Goal: Task Accomplishment & Management: Manage account settings

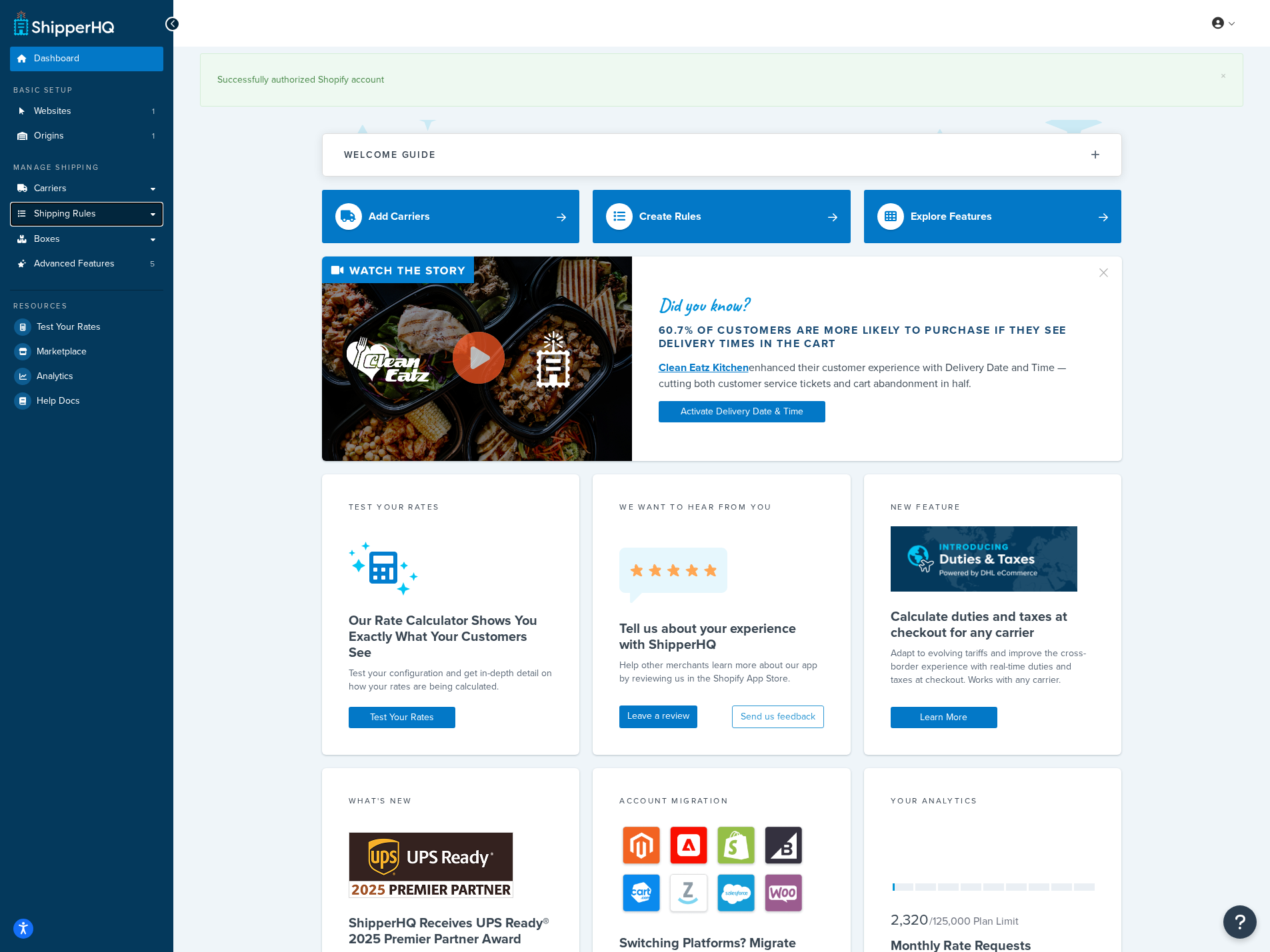
click at [58, 211] on span "Shipping Rules" at bounding box center [65, 214] width 62 height 11
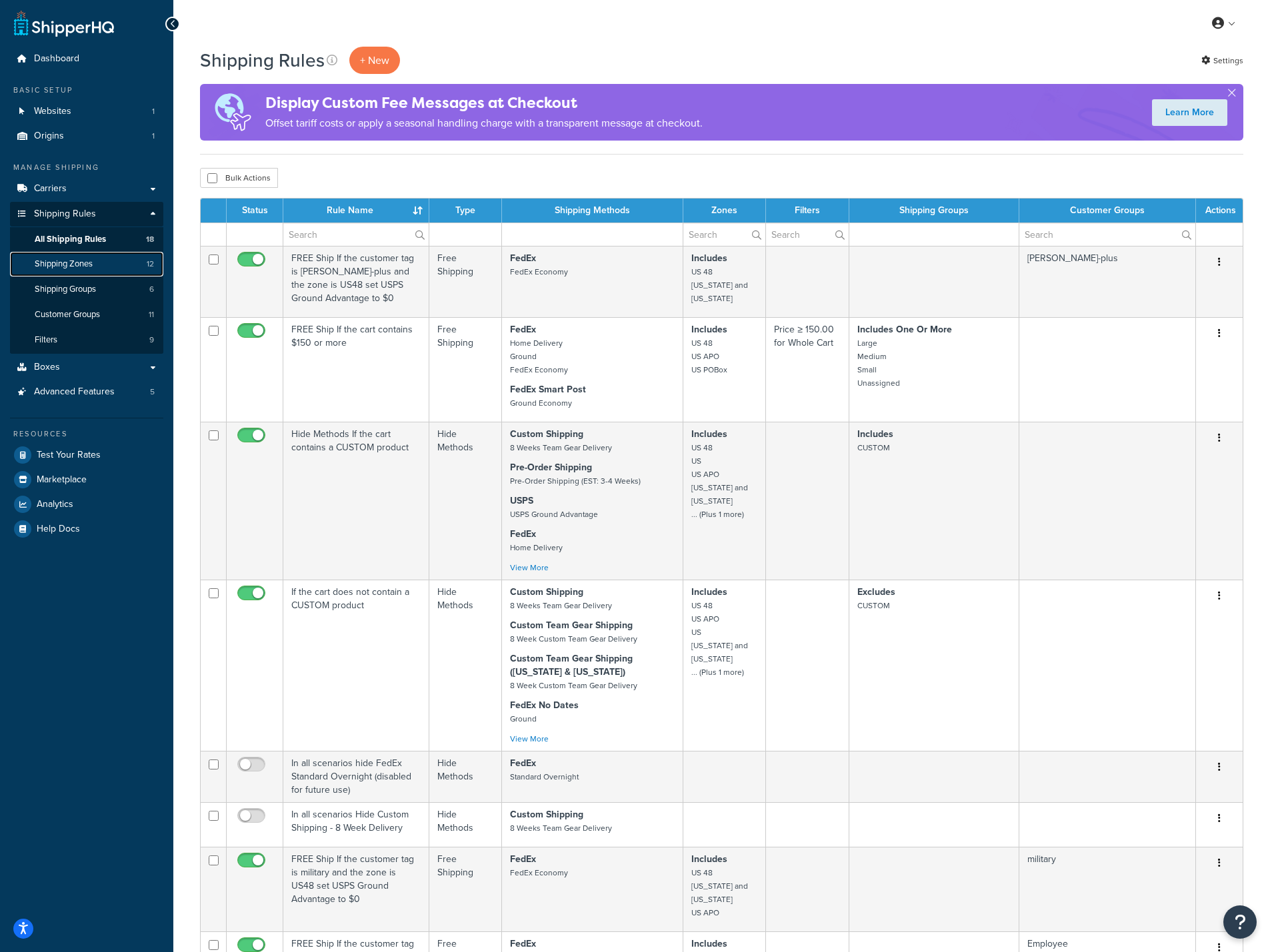
click at [80, 262] on span "Shipping Zones" at bounding box center [64, 264] width 58 height 11
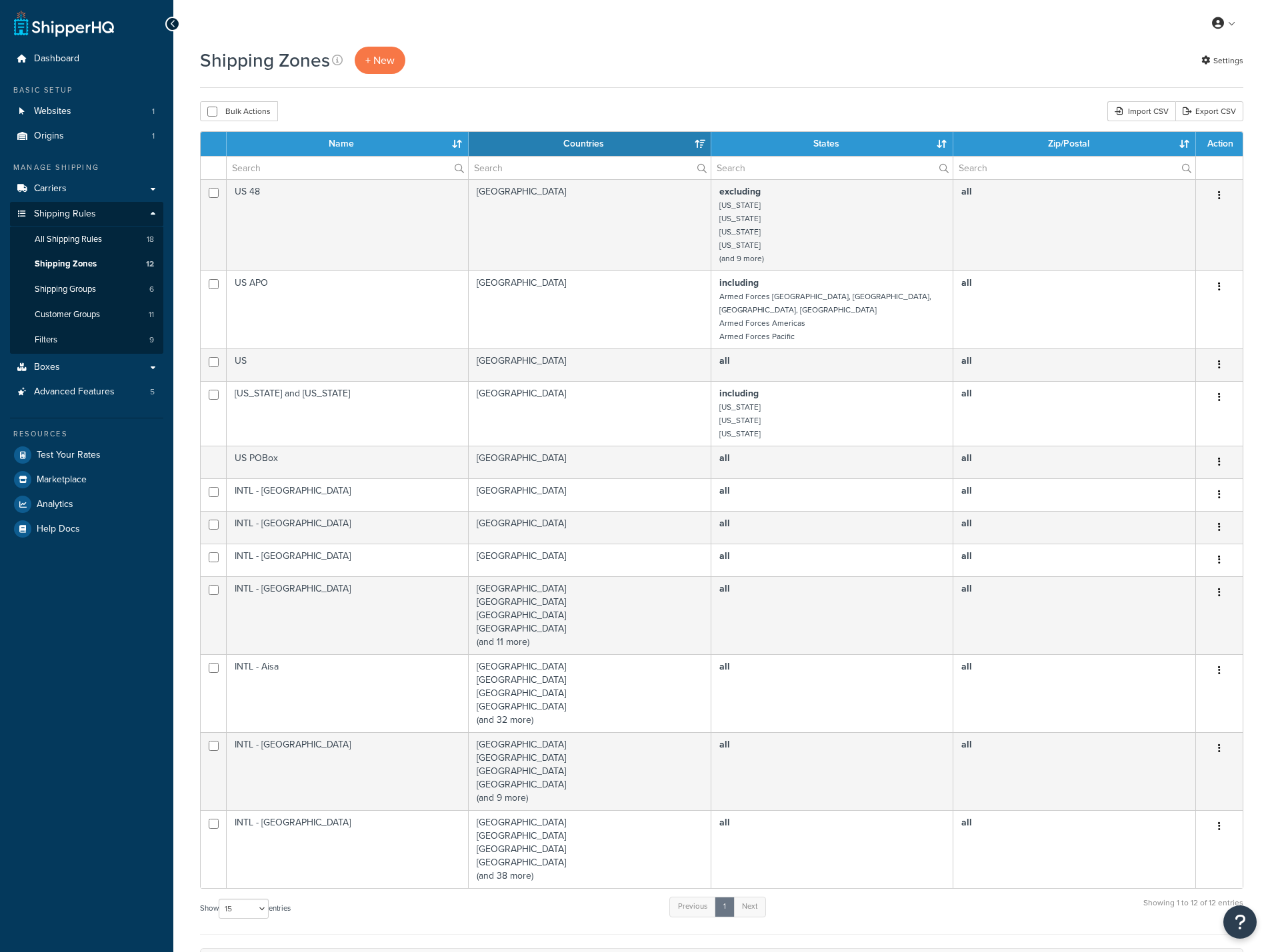
select select "15"
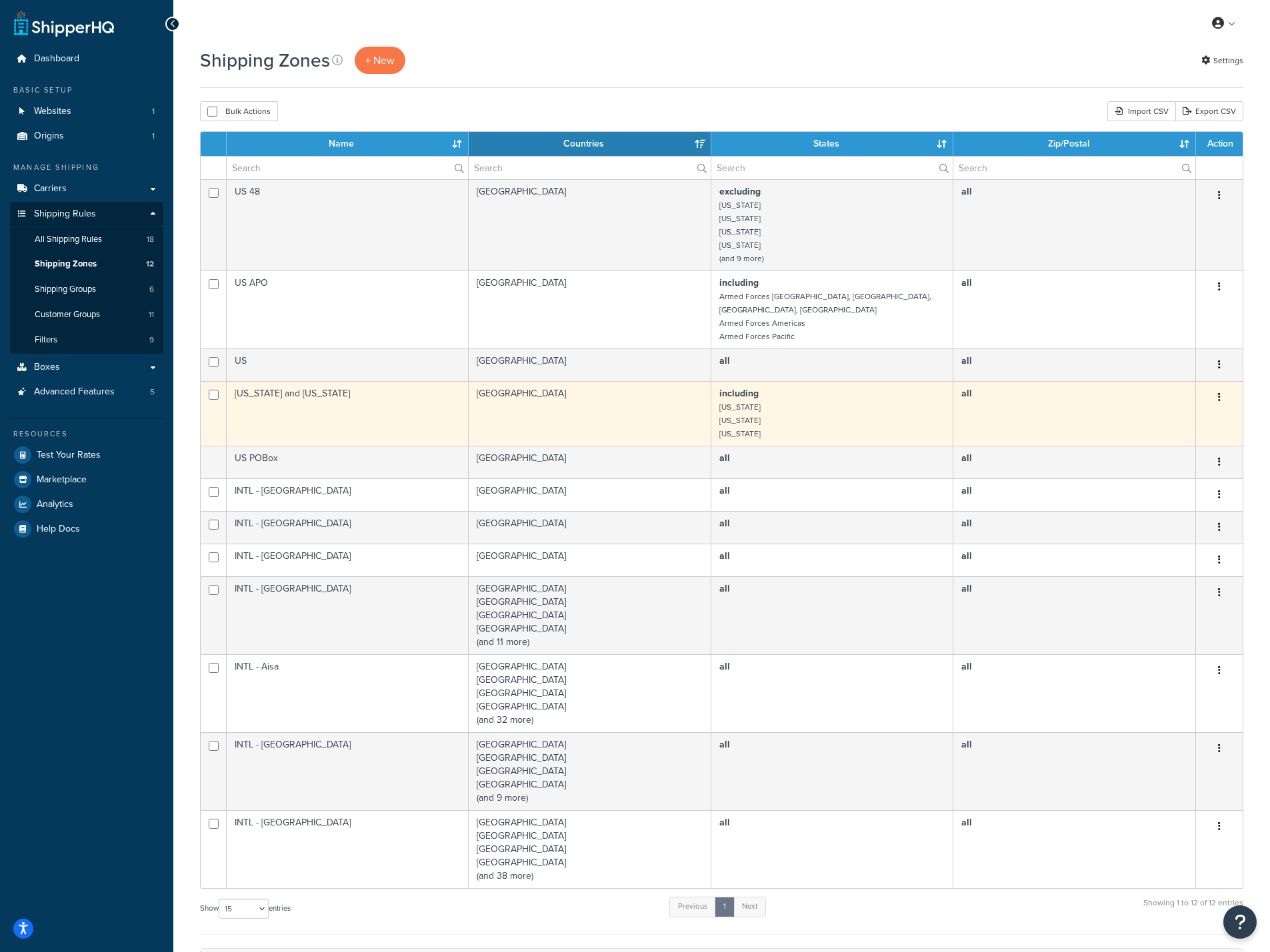
click at [848, 401] on td "including Alaska Hawaii Puerto Rico" at bounding box center [832, 414] width 242 height 64
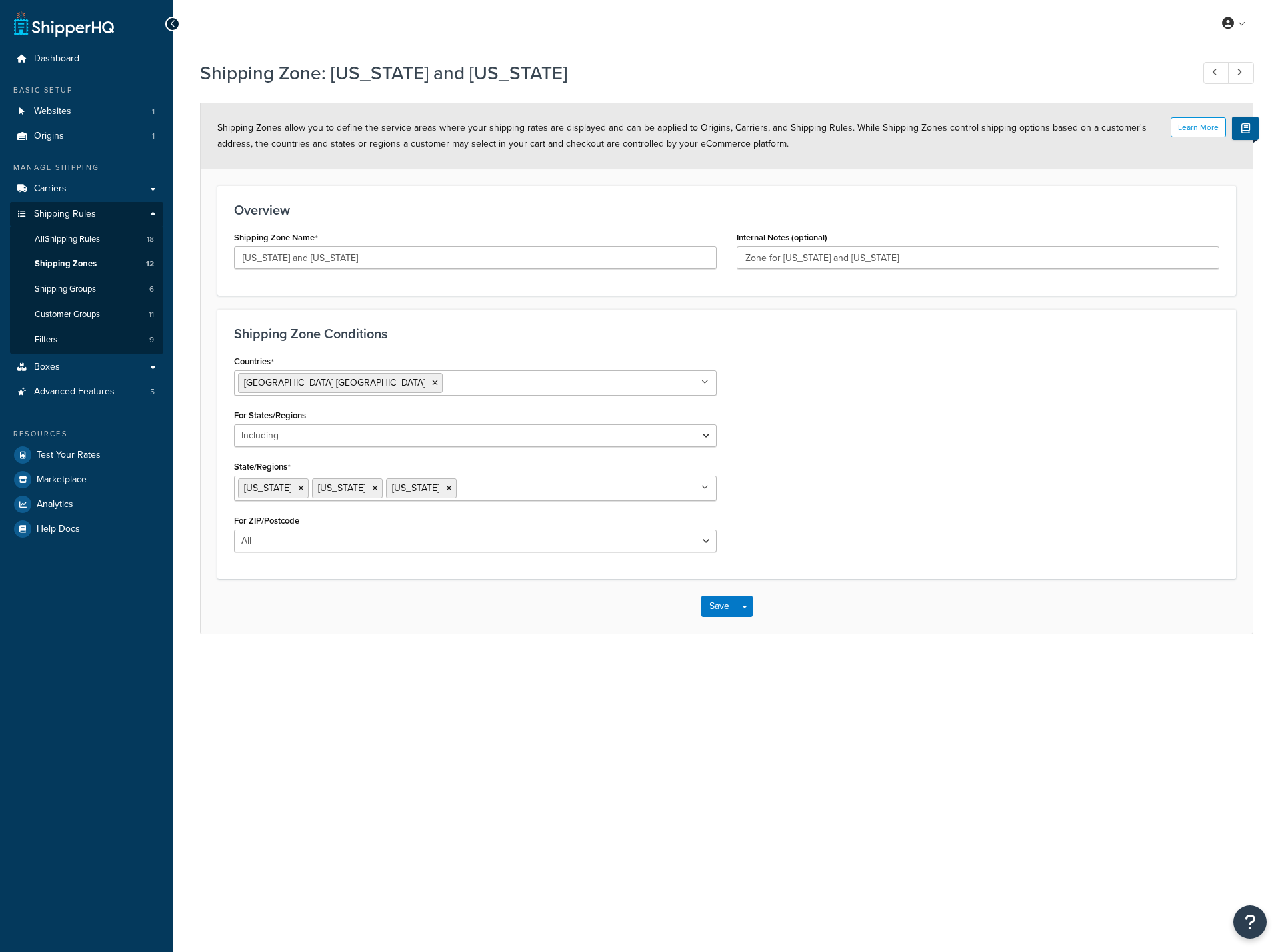
select select "including"
click at [62, 240] on span "All Shipping Rules" at bounding box center [67, 239] width 65 height 11
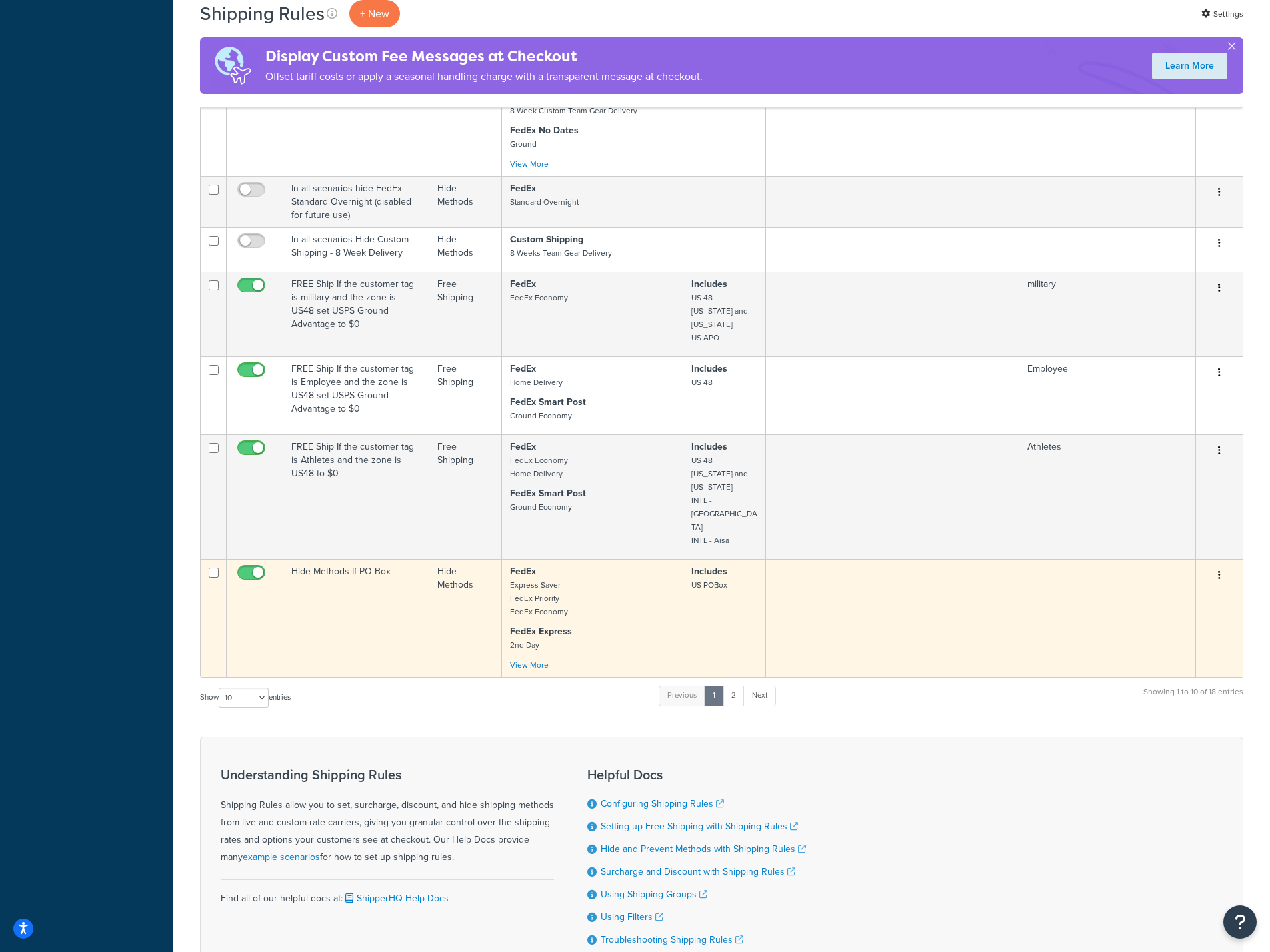
scroll to position [576, 0]
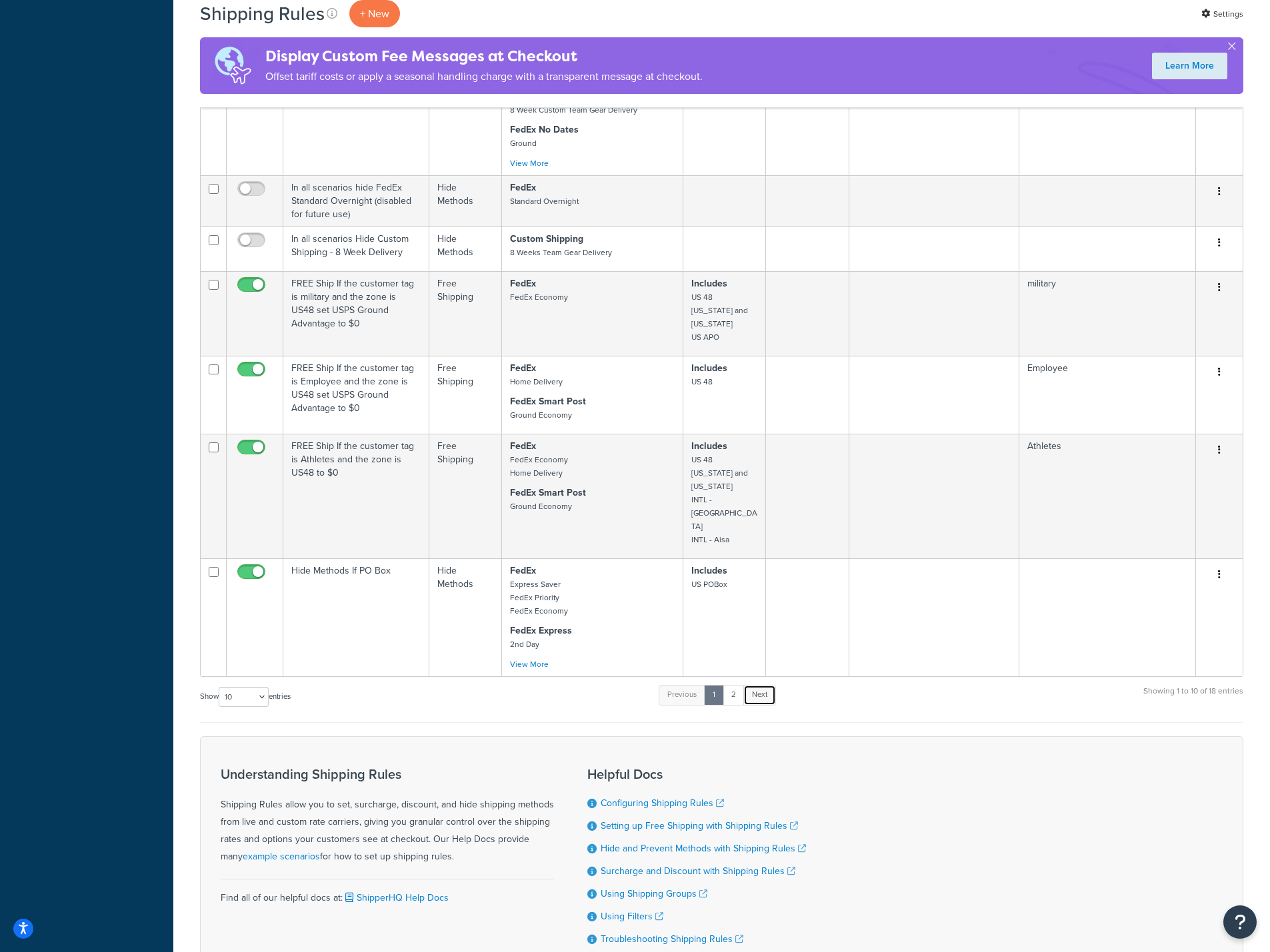
click at [765, 685] on link "Next" at bounding box center [760, 695] width 33 height 20
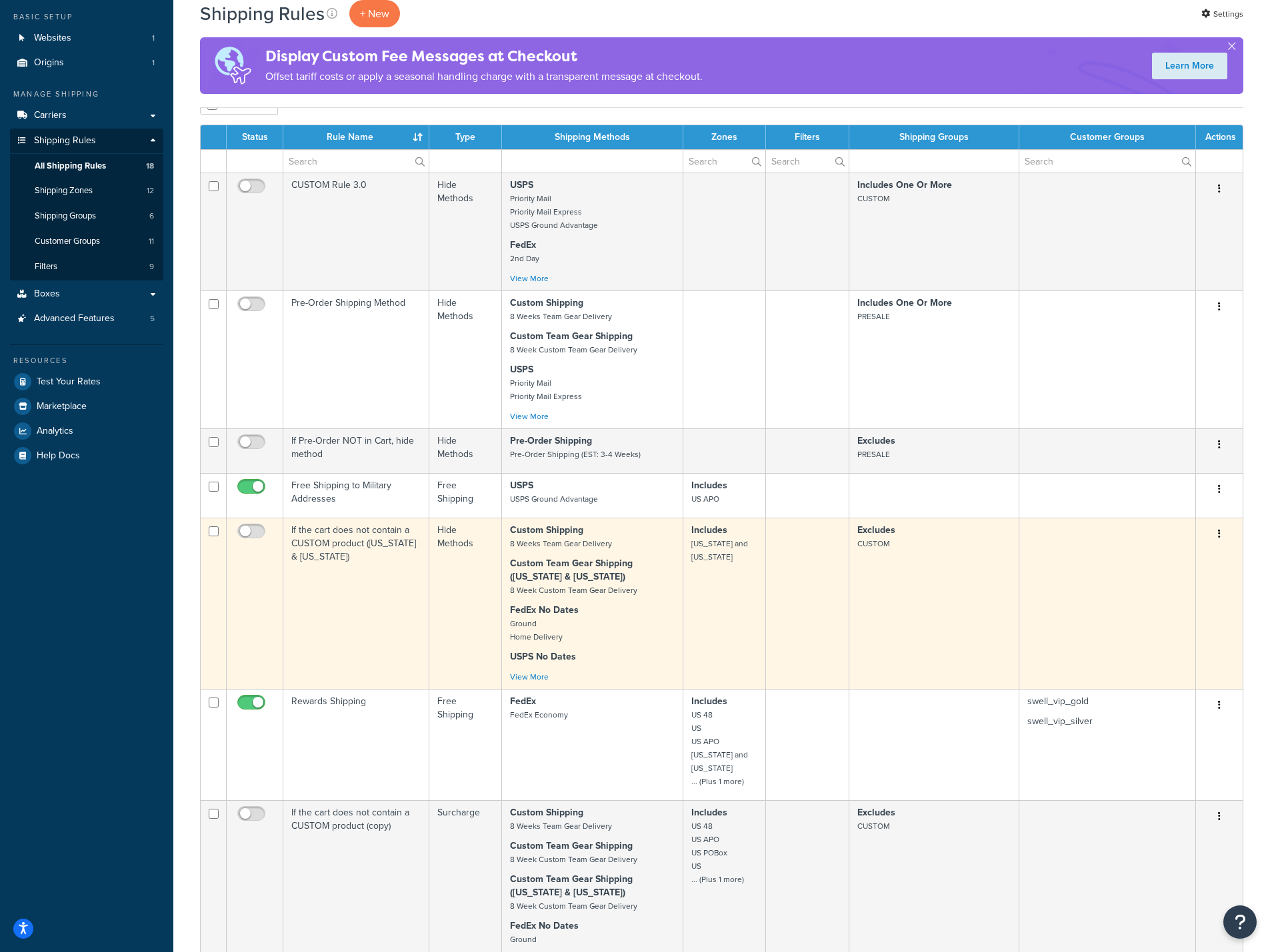
scroll to position [0, 0]
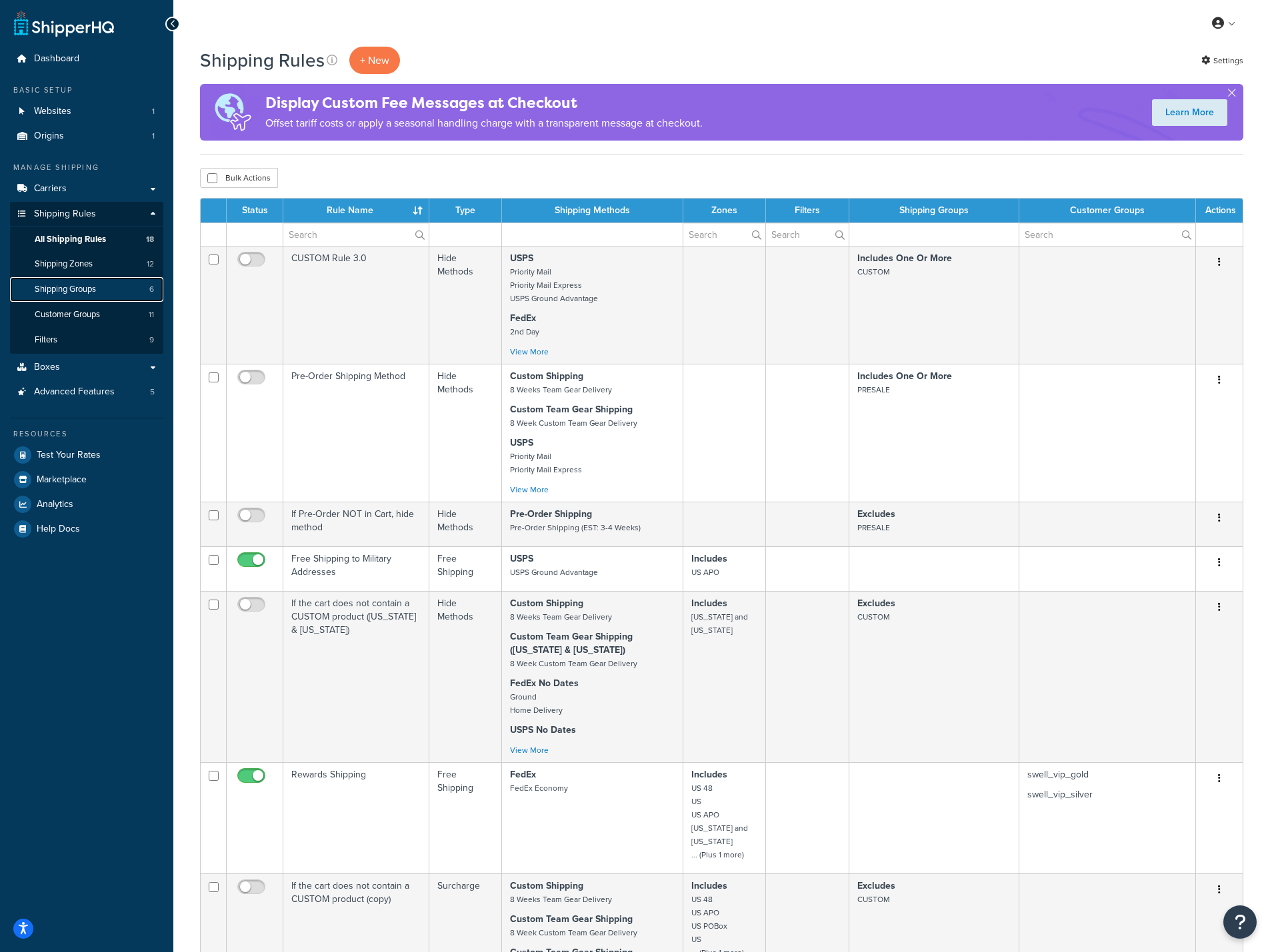
click at [81, 289] on span "Shipping Groups" at bounding box center [65, 289] width 61 height 11
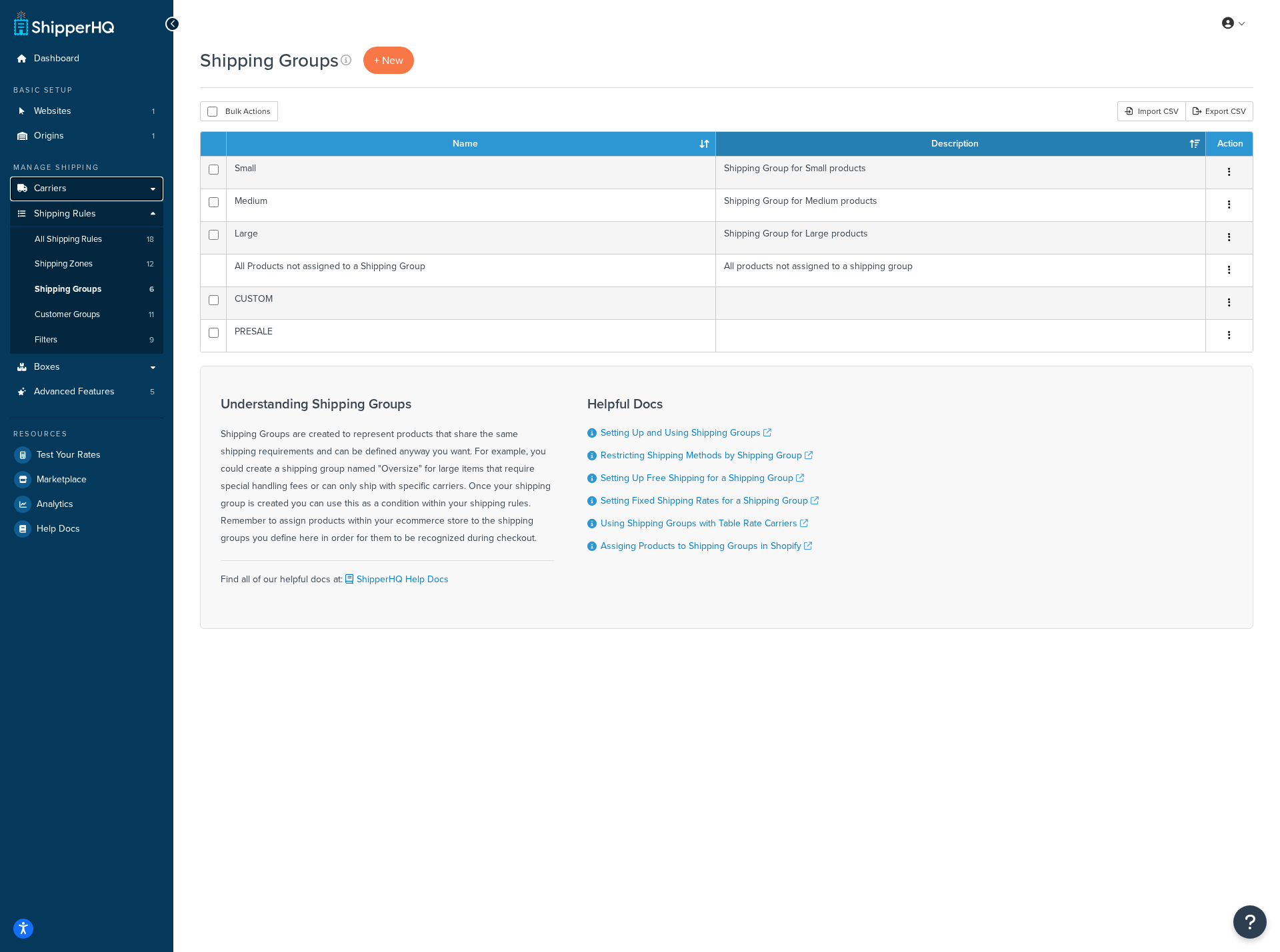
click at [71, 187] on link "Carriers" at bounding box center [87, 189] width 153 height 25
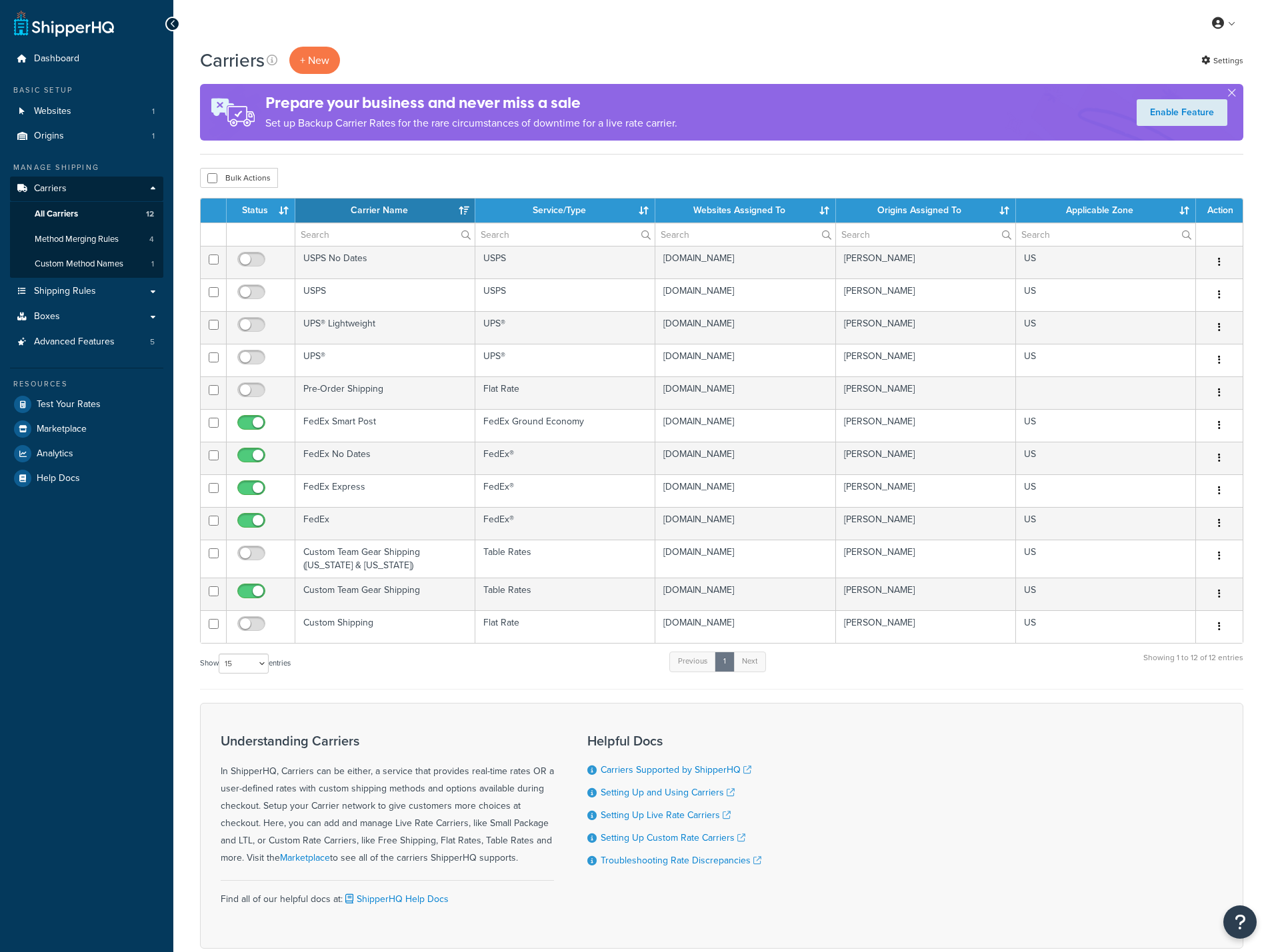
select select "15"
click at [85, 344] on span "Advanced Features" at bounding box center [75, 342] width 81 height 11
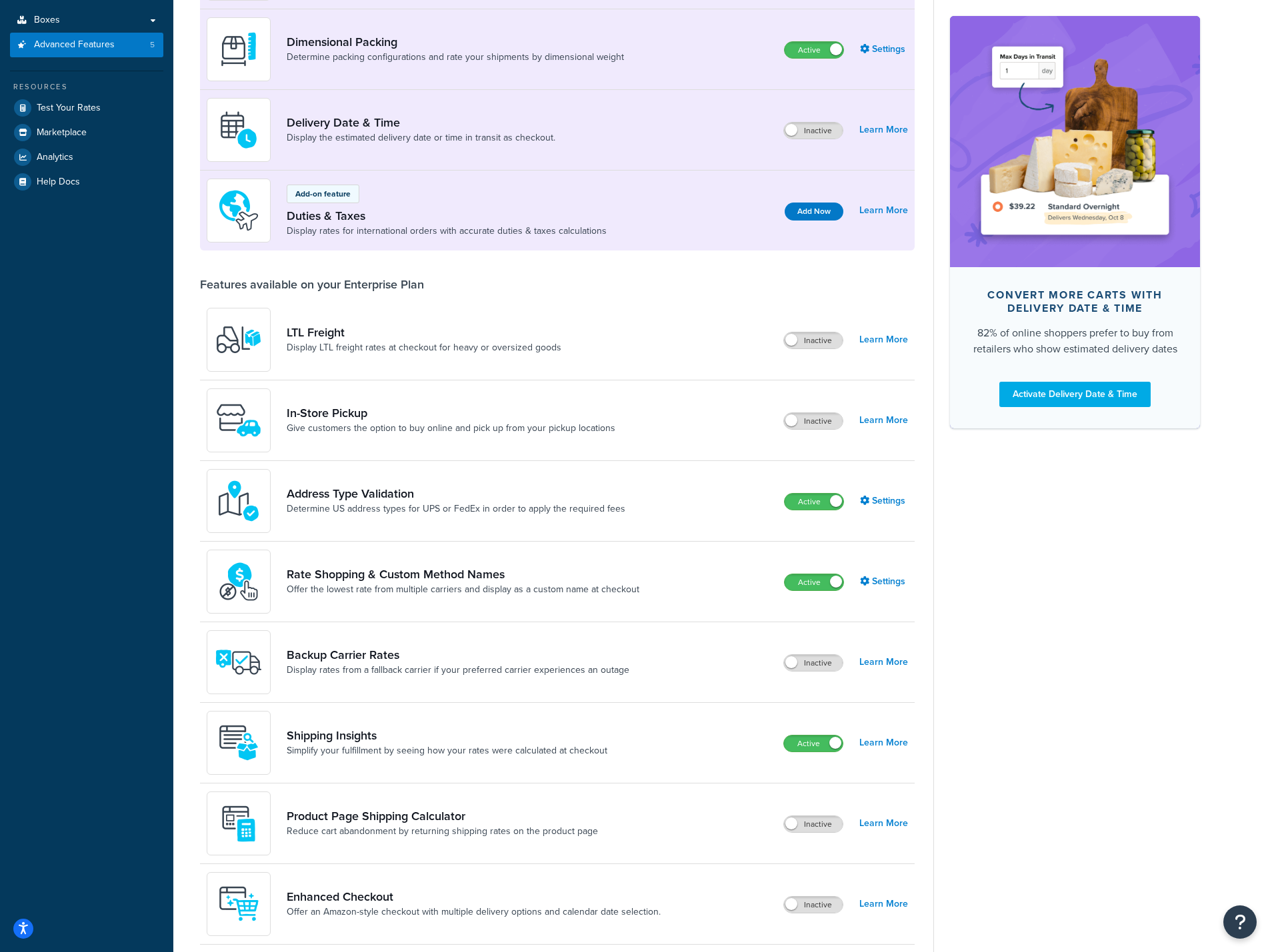
scroll to position [234, 0]
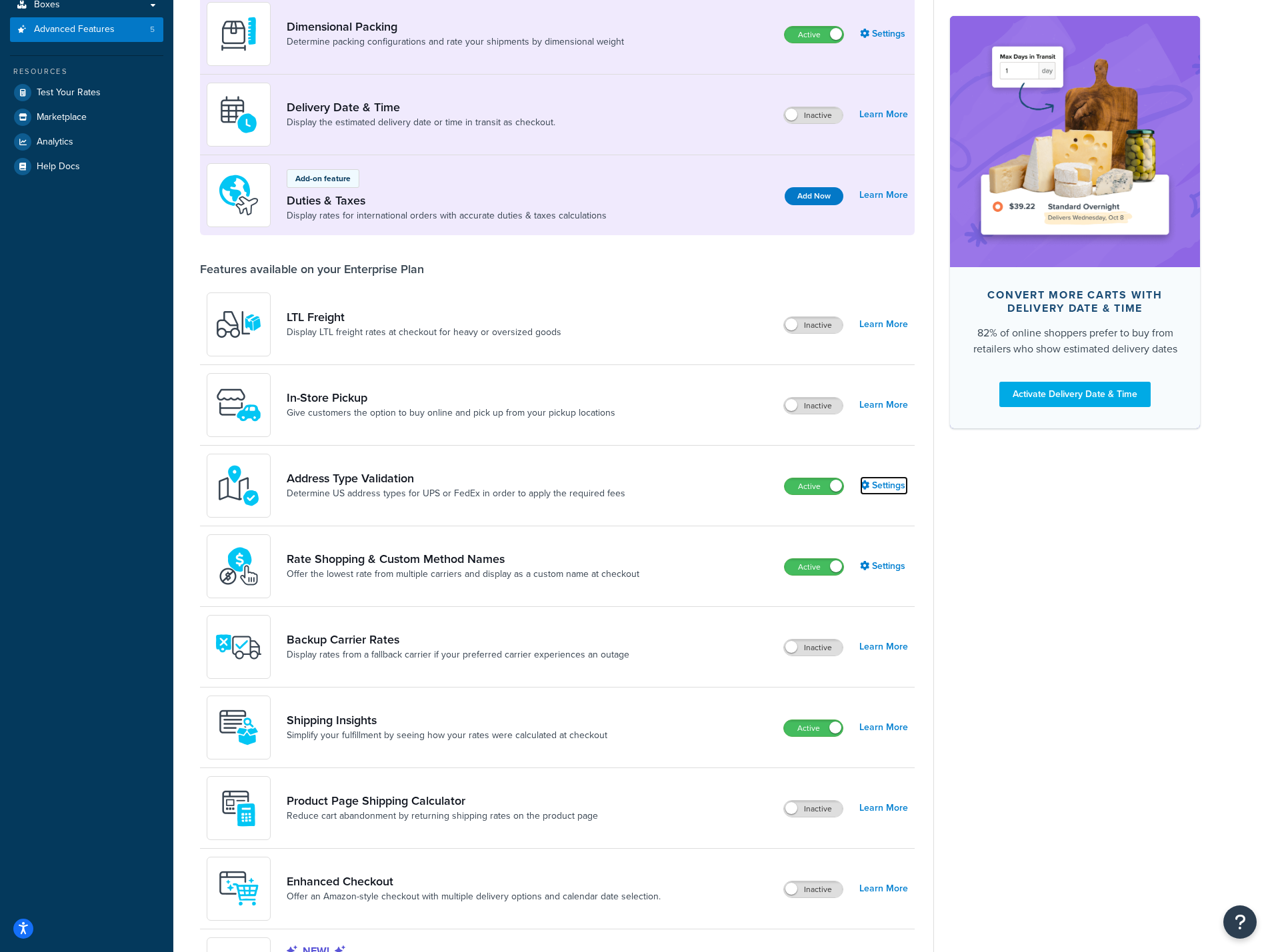
click at [884, 495] on link "Settings" at bounding box center [883, 486] width 48 height 19
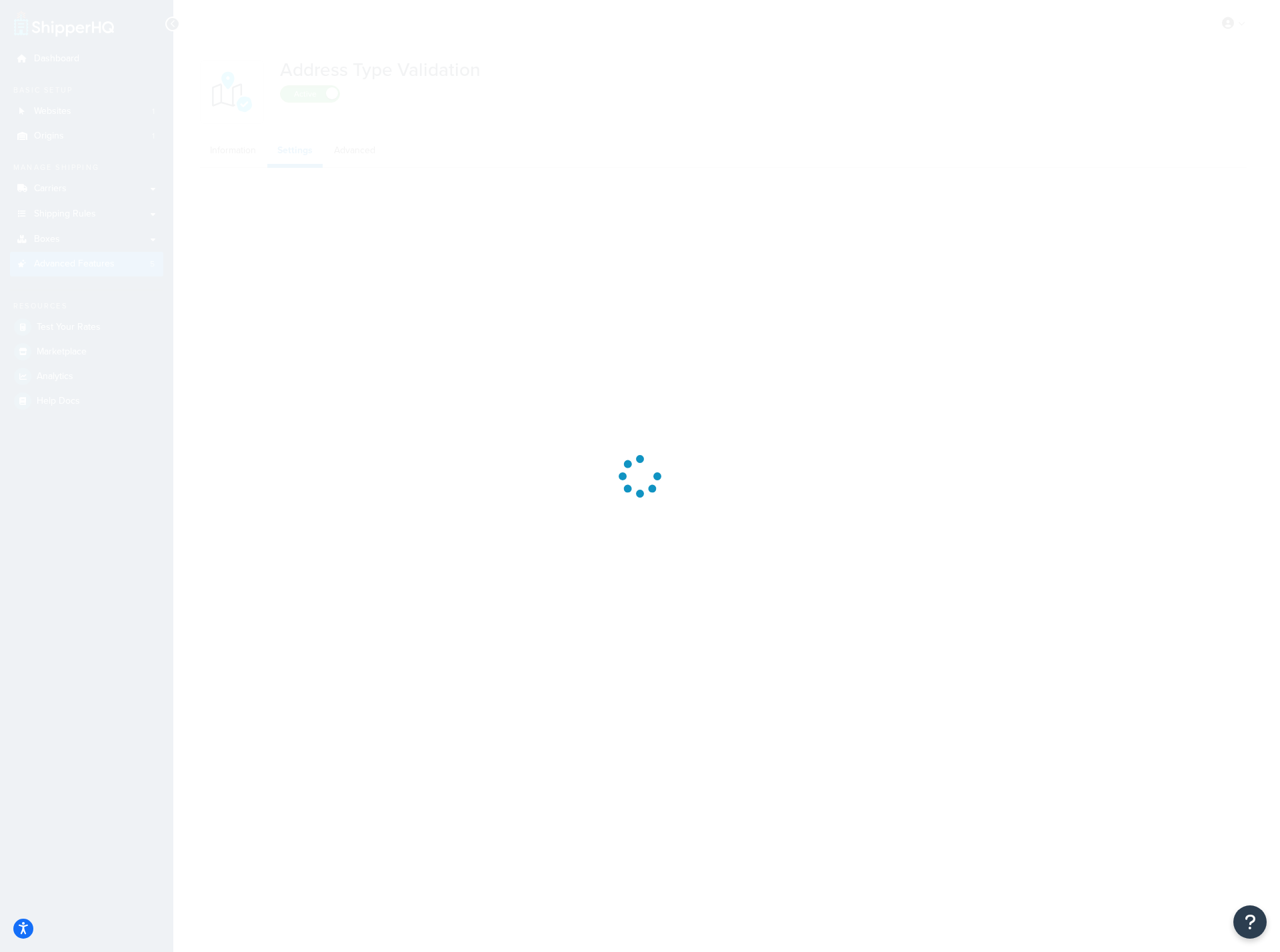
select select "135555"
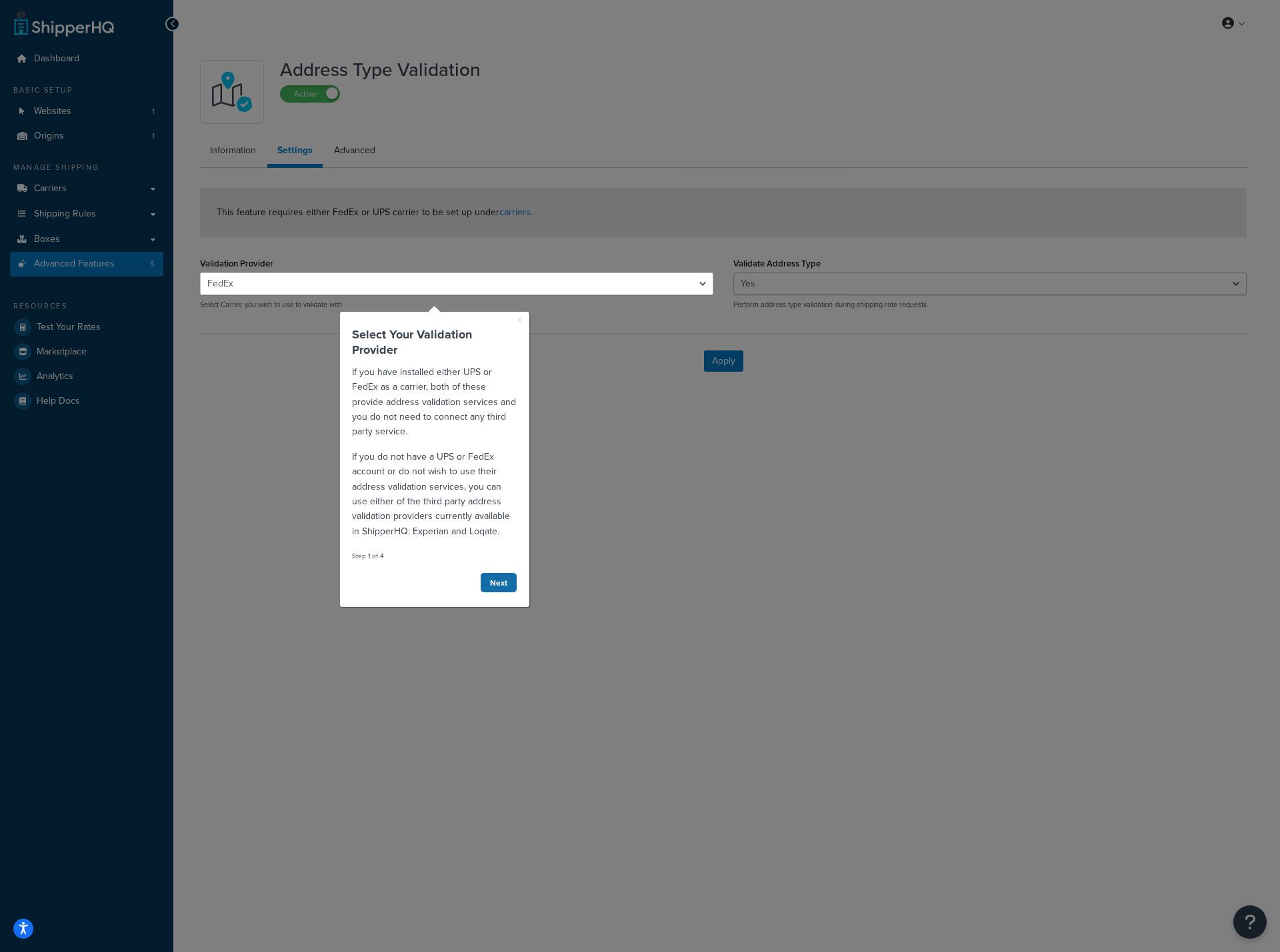
click at [499, 579] on link "Next" at bounding box center [499, 583] width 38 height 21
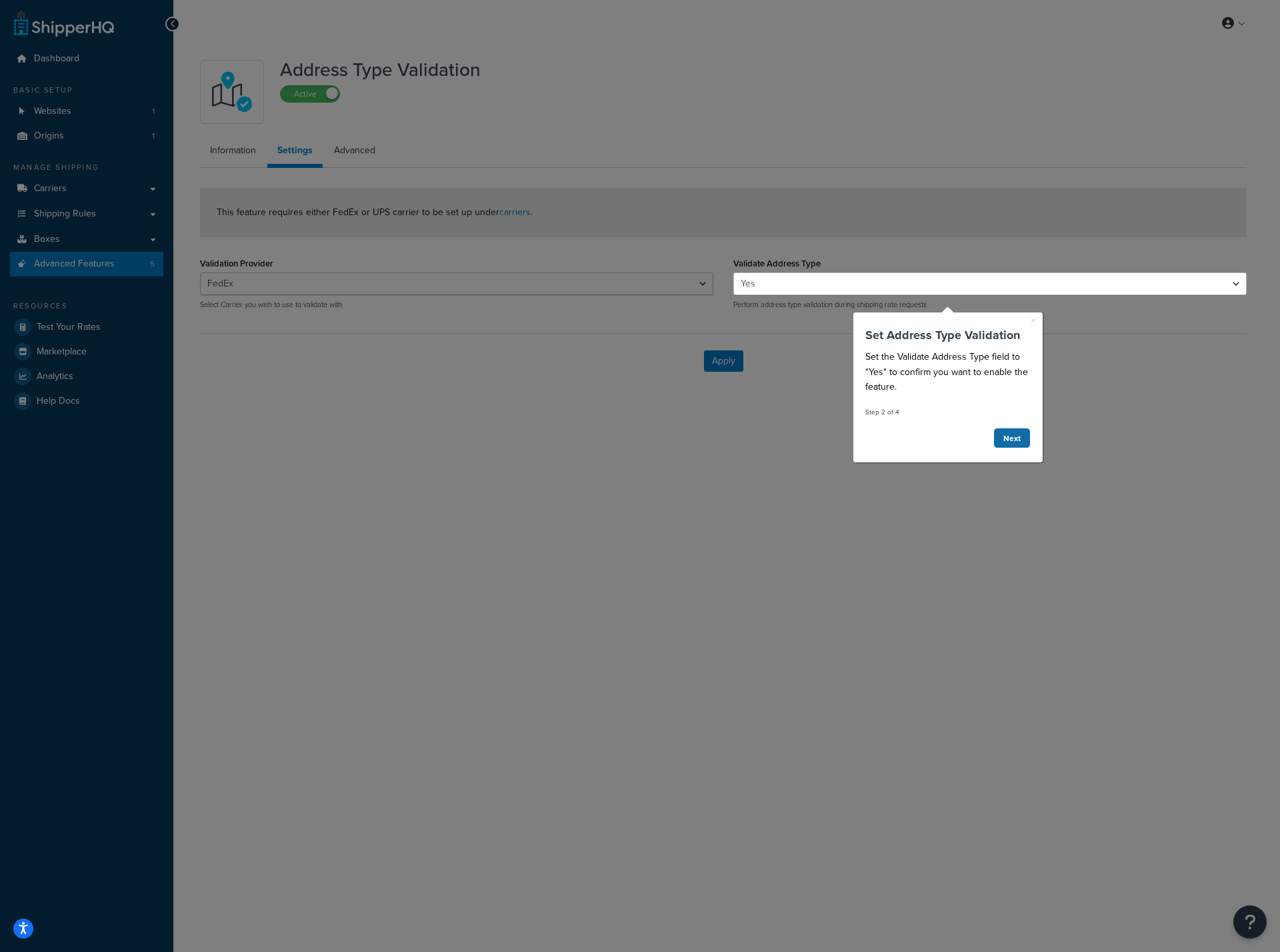
click at [1011, 439] on link "Next" at bounding box center [1012, 438] width 38 height 21
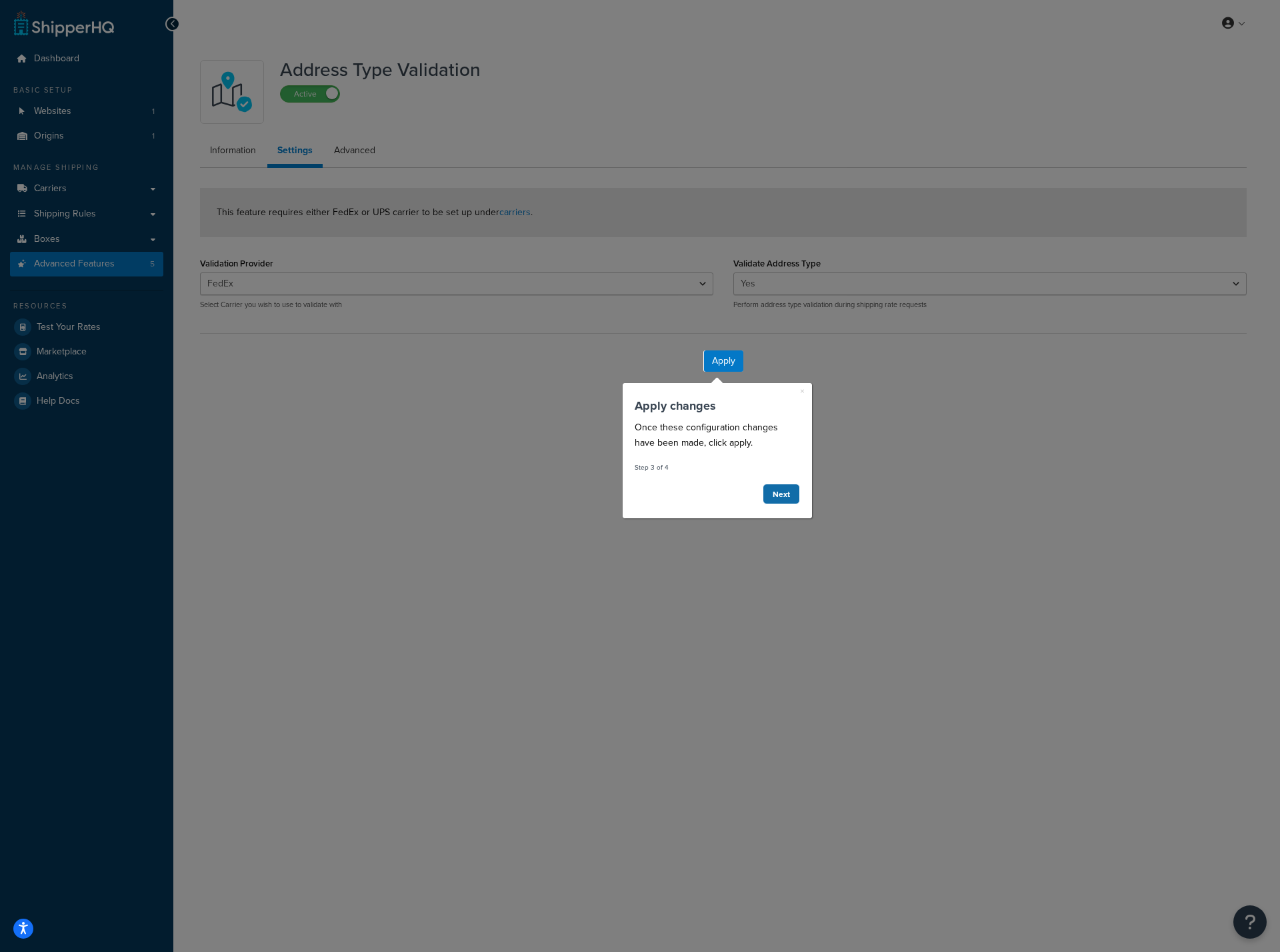
click at [782, 494] on link "Next" at bounding box center [780, 494] width 38 height 21
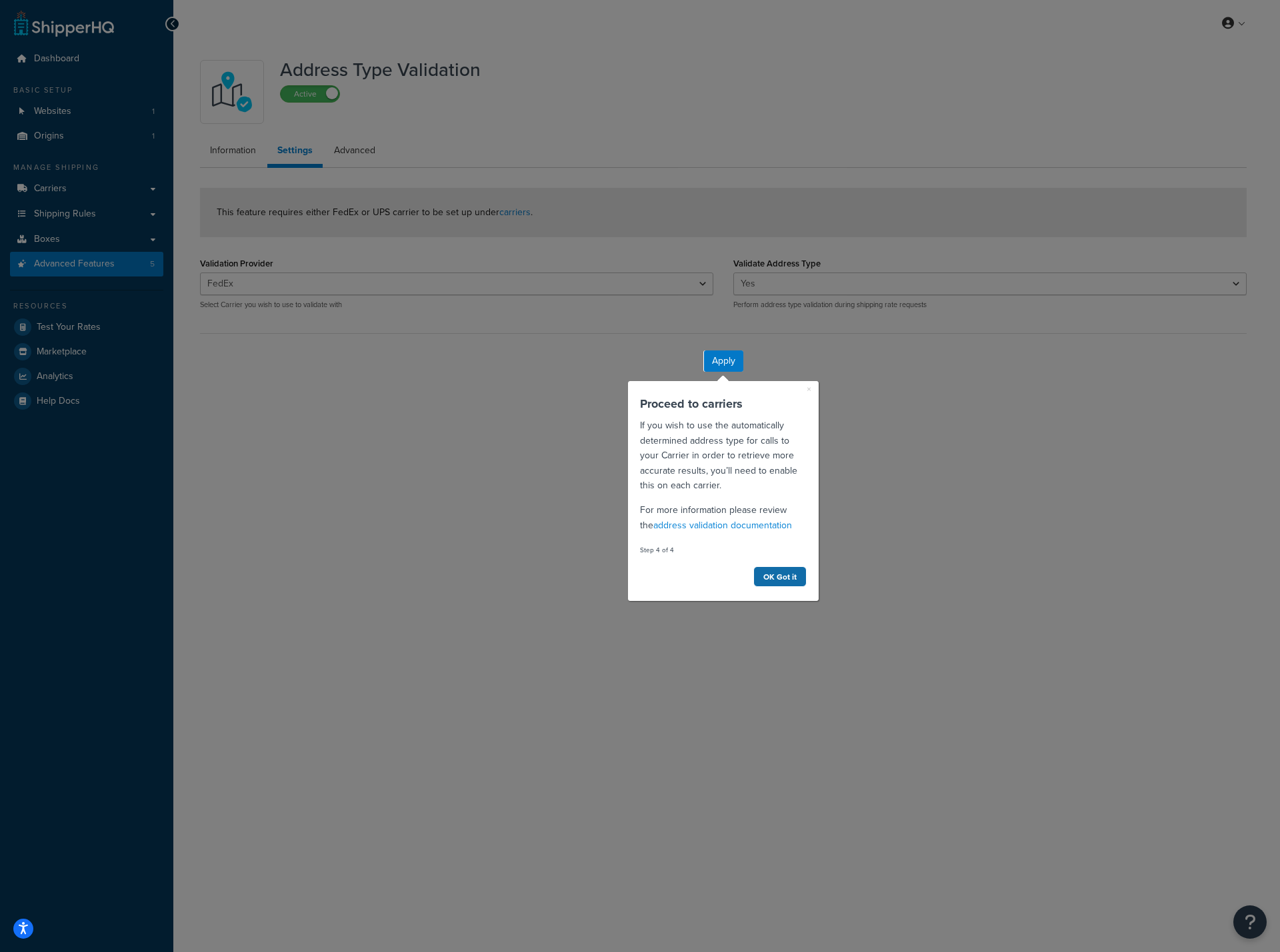
click at [769, 573] on link "OK Got it" at bounding box center [780, 577] width 53 height 21
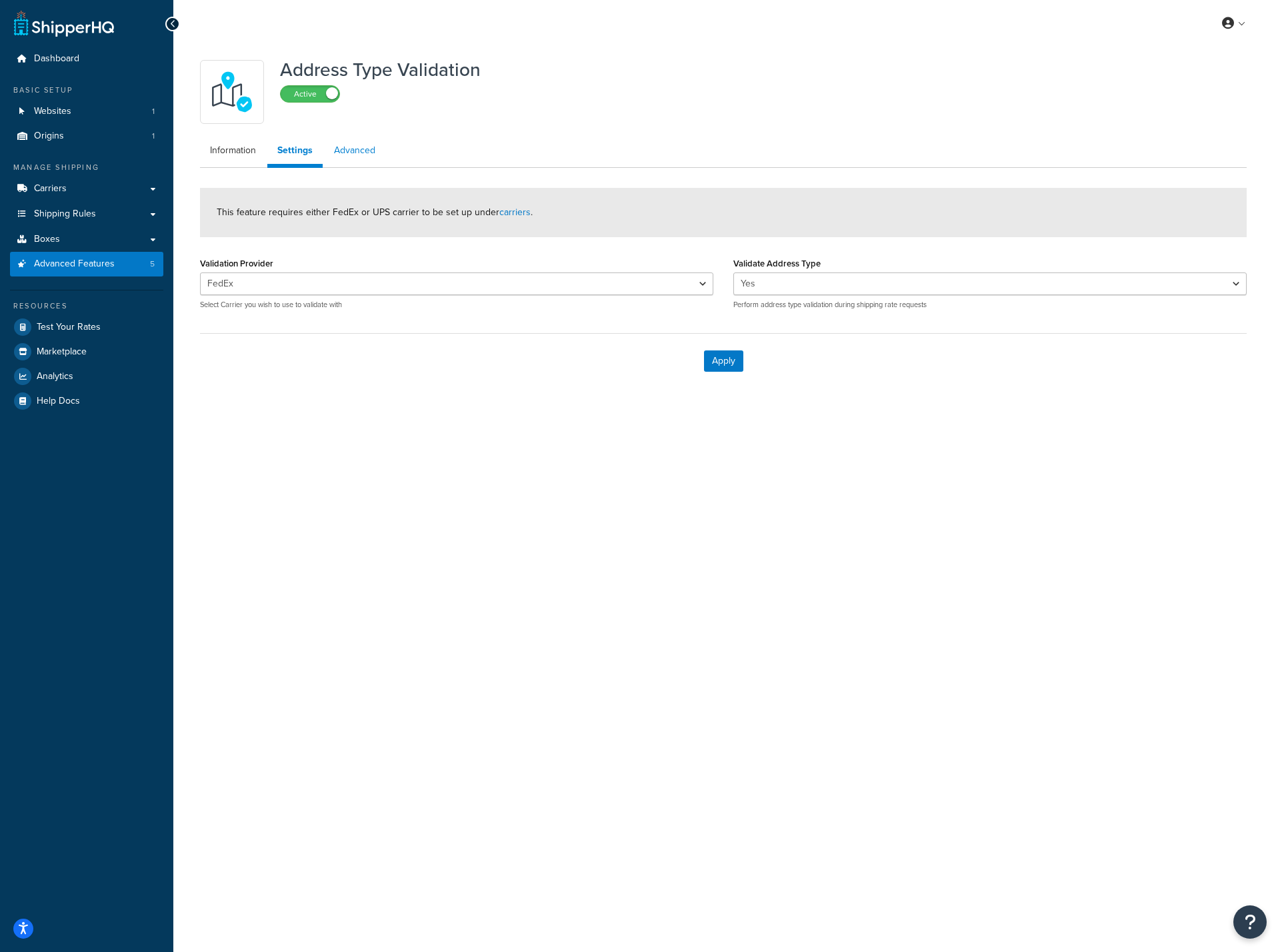
click at [350, 154] on link "Advanced" at bounding box center [354, 150] width 61 height 27
click at [224, 153] on link "Information" at bounding box center [233, 150] width 66 height 27
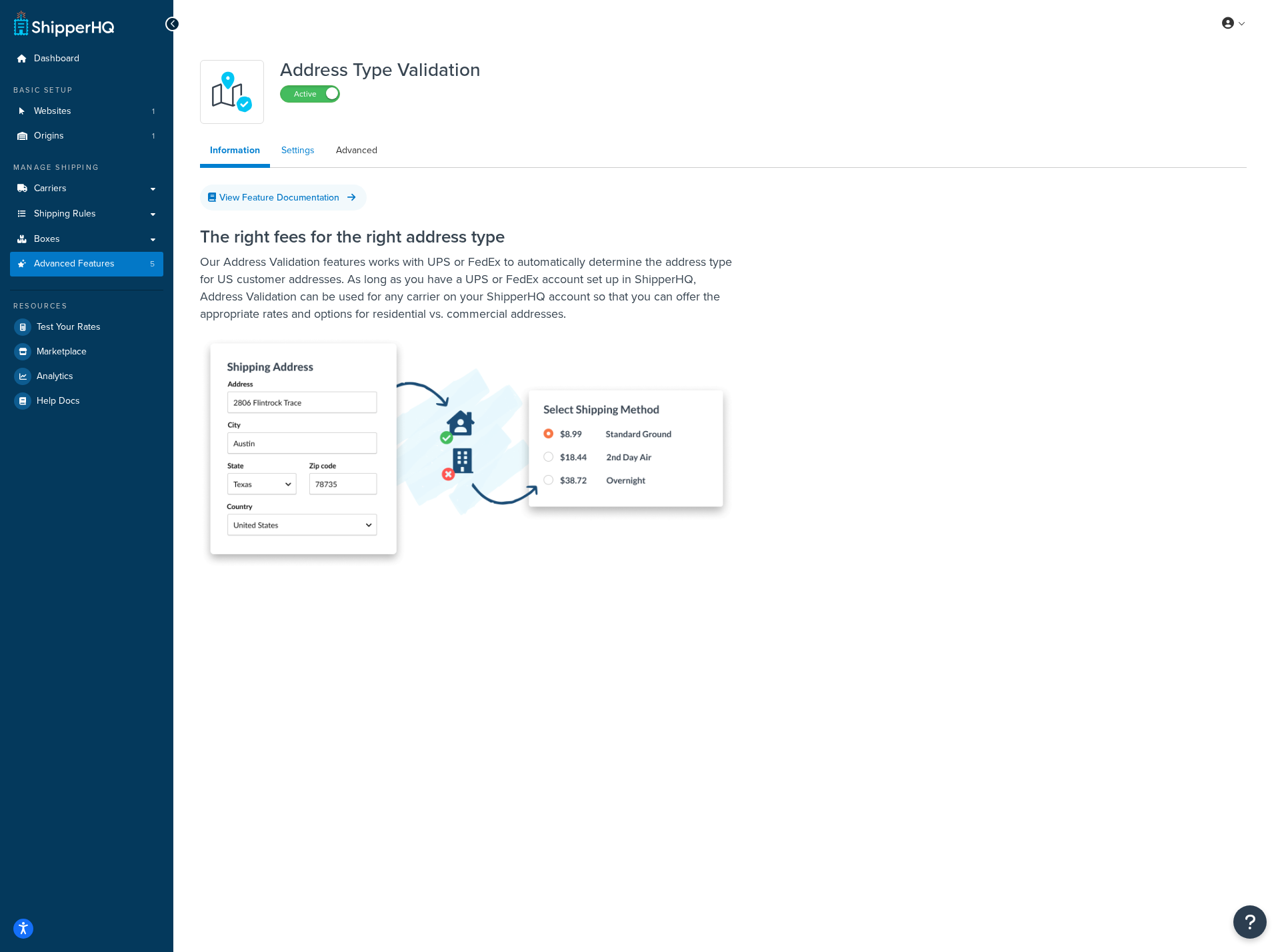
click at [298, 158] on link "Settings" at bounding box center [298, 150] width 53 height 27
select select "135555"
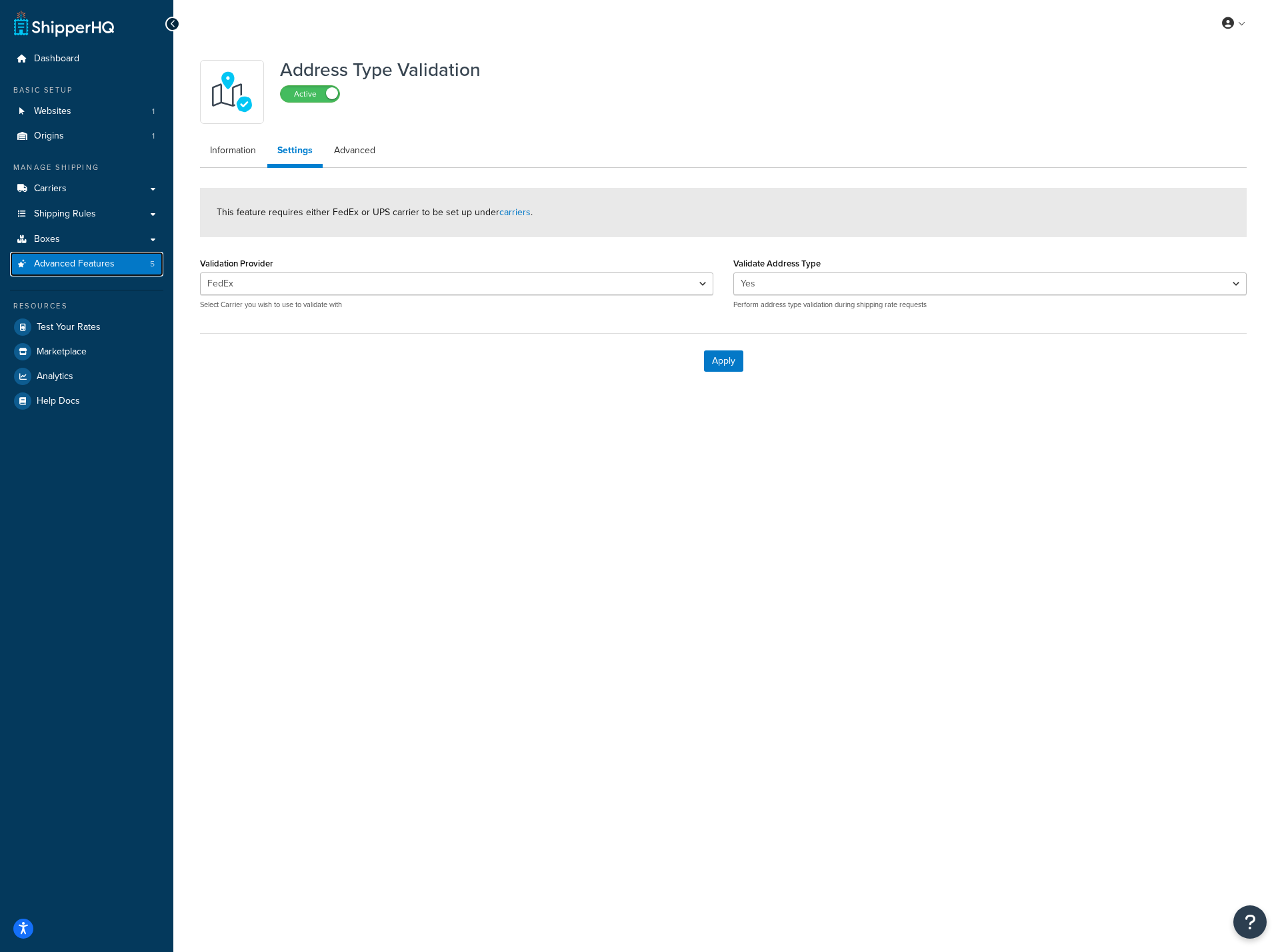
click at [69, 260] on span "Advanced Features" at bounding box center [75, 264] width 81 height 11
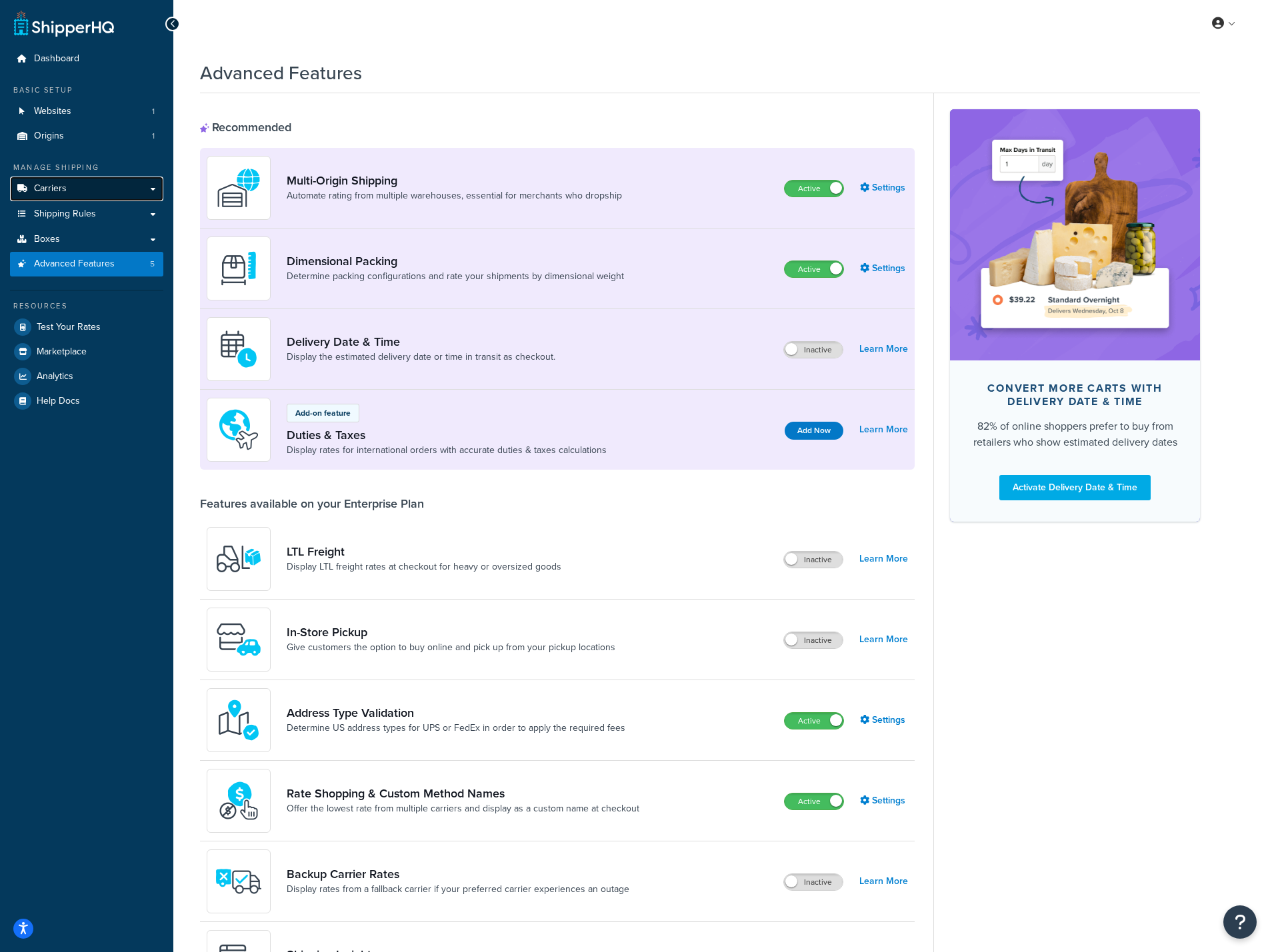
click at [62, 187] on span "Carriers" at bounding box center [50, 189] width 33 height 11
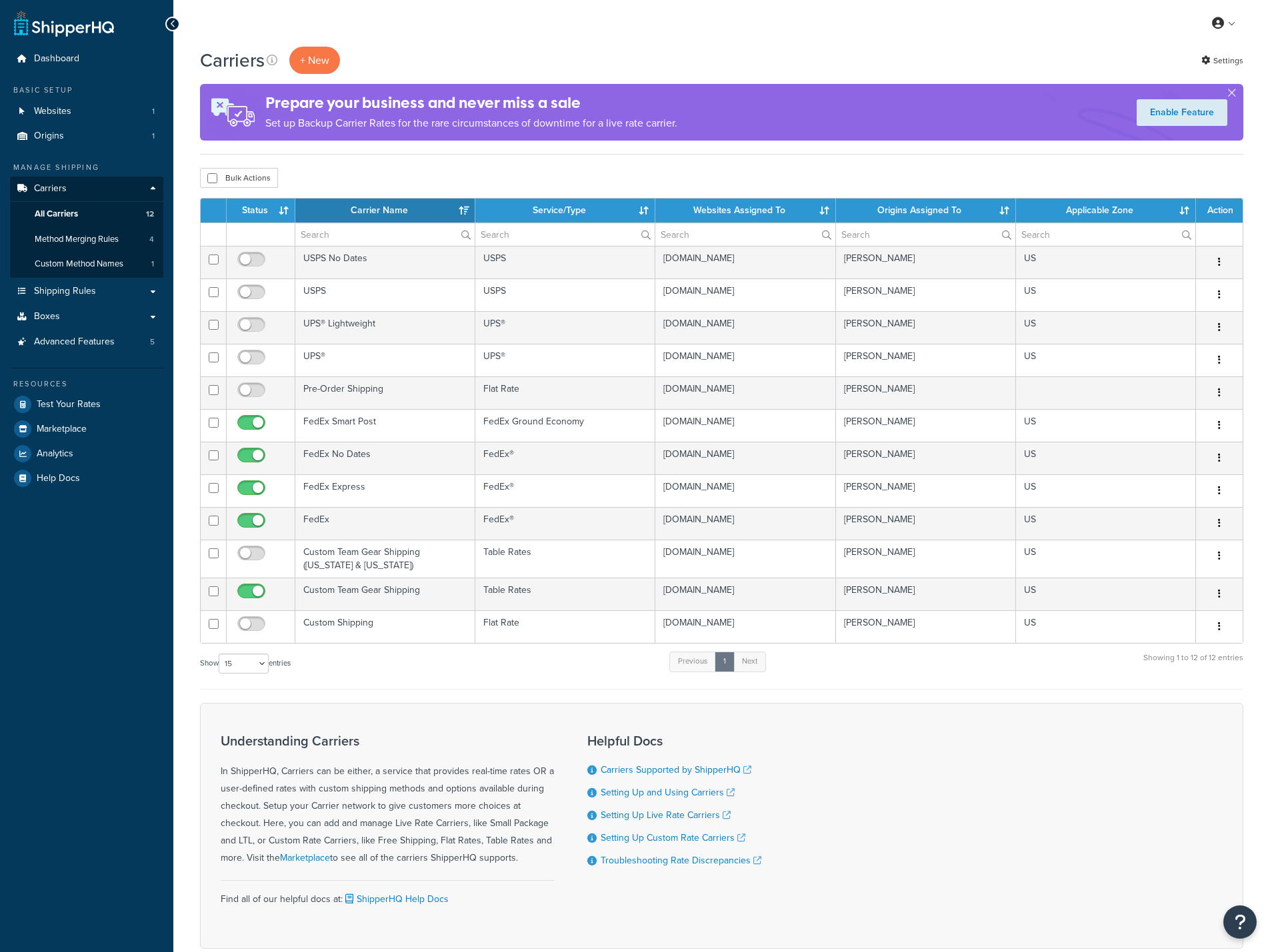
select select "15"
click at [79, 241] on span "Method Merging Rules" at bounding box center [77, 239] width 84 height 11
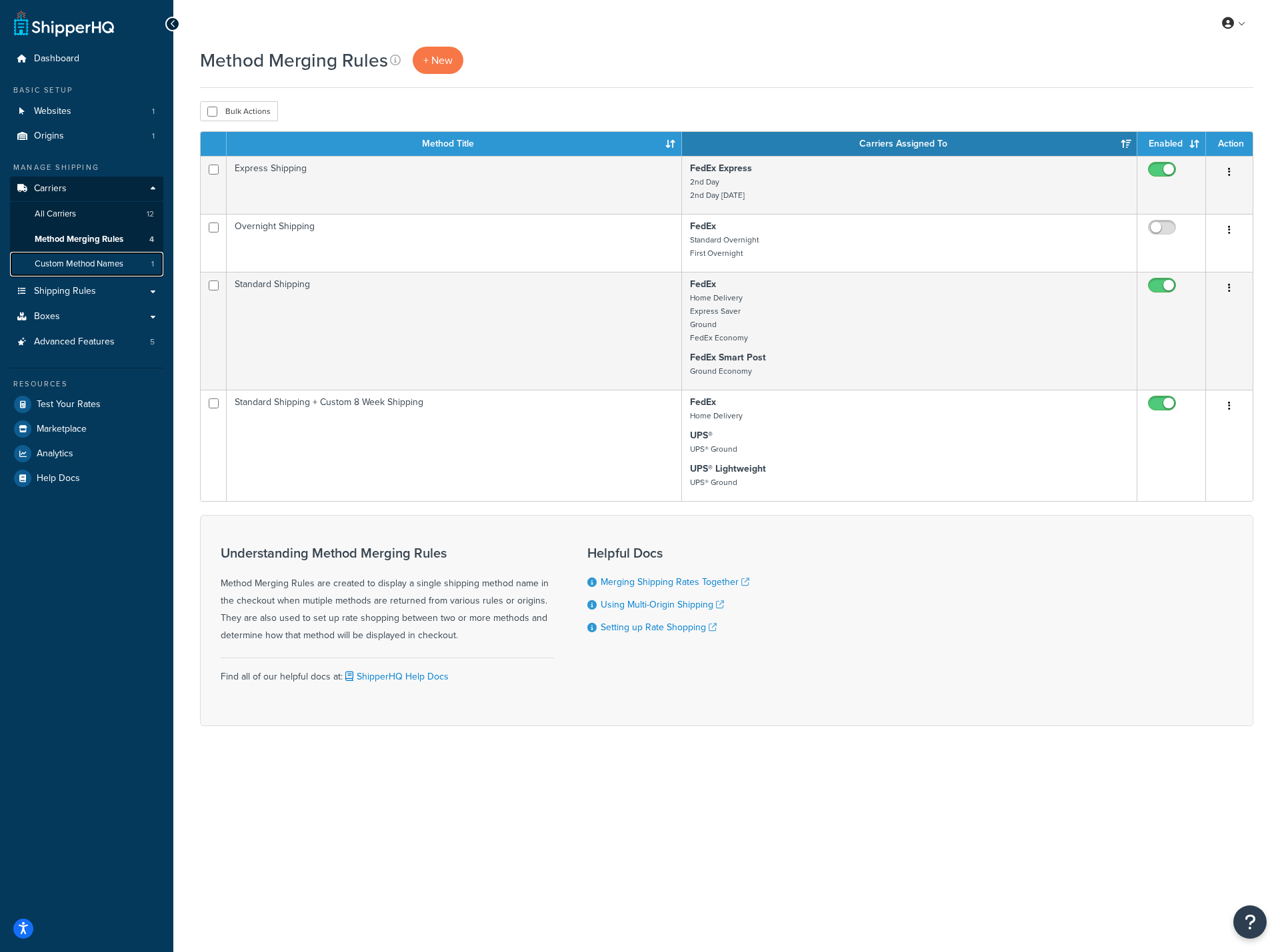
click at [97, 261] on span "Custom Method Names" at bounding box center [79, 264] width 89 height 11
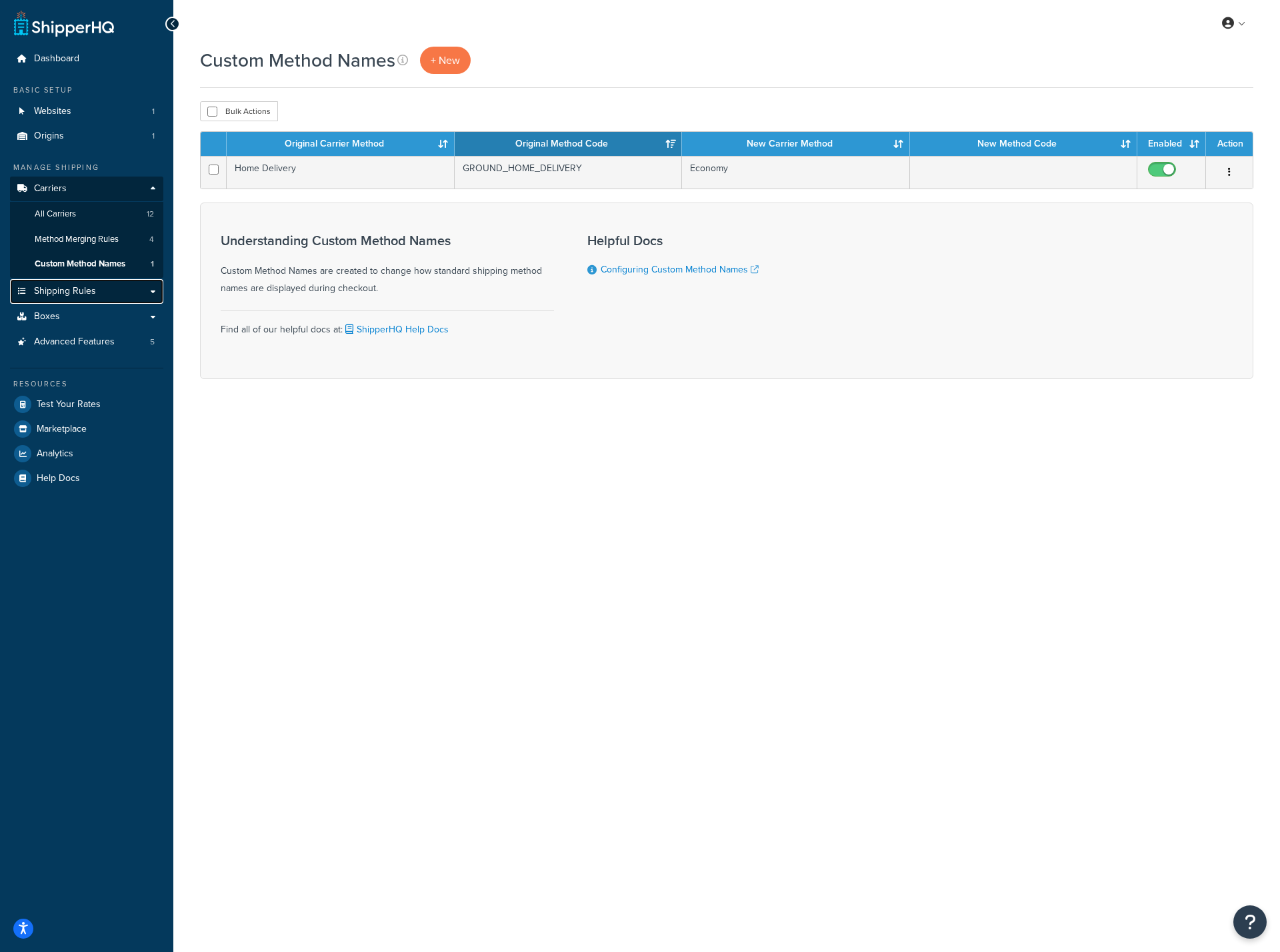
click at [92, 286] on span "Shipping Rules" at bounding box center [65, 291] width 62 height 11
